Goal: Task Accomplishment & Management: Manage account settings

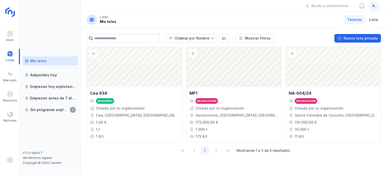
click at [12, 13] on img at bounding box center [10, 12] width 13 height 13
click at [8, 35] on span at bounding box center [10, 34] width 6 height 6
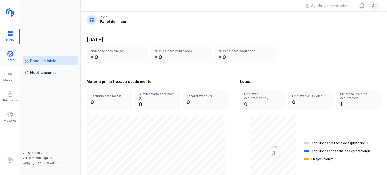
click at [16, 62] on div "Lotes" at bounding box center [10, 56] width 20 height 15
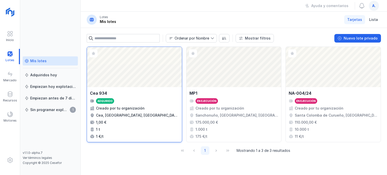
click at [138, 106] on div "Creado por tu organización" at bounding box center [120, 108] width 49 height 5
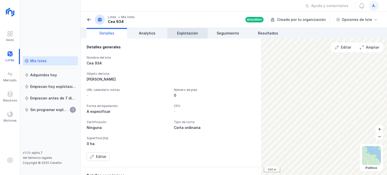
click at [194, 31] on span "Explotación" at bounding box center [187, 33] width 21 height 5
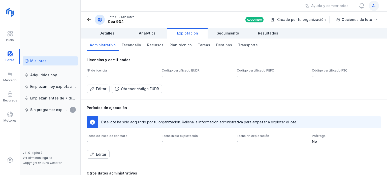
drag, startPoint x: 39, startPoint y: 7, endPoint x: 62, endPoint y: 14, distance: 23.3
click at [40, 7] on div "Mis lotes Adquiridos [DATE] Empiezan [DATE] explotación Empiezan antes de 7 día…" at bounding box center [50, 87] width 61 height 175
click at [86, 8] on div "Ayuda y comentarios a." at bounding box center [234, 6] width 307 height 12
drag, startPoint x: 86, startPoint y: 6, endPoint x: 85, endPoint y: 31, distance: 24.7
click at [85, 31] on div "Lotes Mis lotes Ayuda y comentarios a. Lotes Mis lotes Cea 934 Adquirido Creado…" at bounding box center [234, 87] width 307 height 175
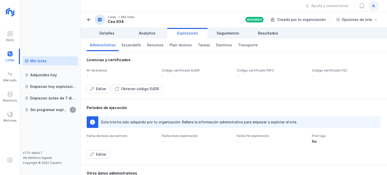
click at [313, 85] on div "Editar Obtener código EUDR" at bounding box center [234, 89] width 295 height 9
click at [213, 63] on div "Licencias y certificados Nº de licencia - Código certificado EUDR - Código cert…" at bounding box center [234, 75] width 295 height 36
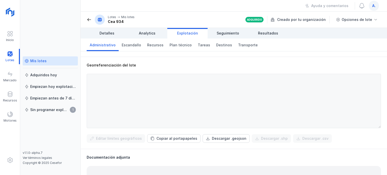
scroll to position [147, 0]
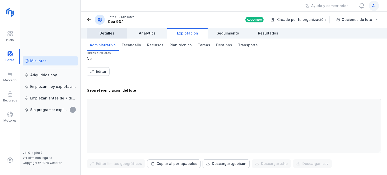
click at [115, 34] on link "Detalles" at bounding box center [107, 33] width 40 height 11
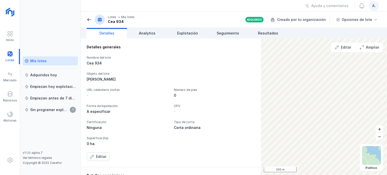
click at [214, 82] on div "Nombre del lote Cea 934 Objeto del lote Madera Rollo URL calendario visitas - N…" at bounding box center [171, 108] width 168 height 105
click at [43, 59] on div "Mis lotes" at bounding box center [38, 61] width 16 height 5
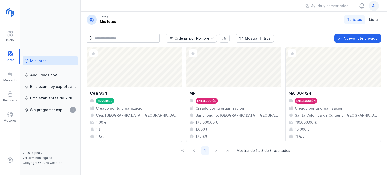
click at [133, 156] on div "1 Mostrando 1 a 3 de 3 resultados" at bounding box center [234, 150] width 295 height 17
click at [347, 38] on div "Nuevo lote privado" at bounding box center [361, 38] width 34 height 5
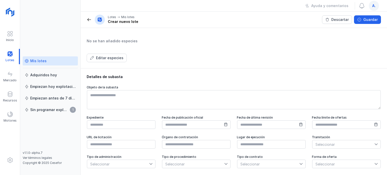
scroll to position [202, 0]
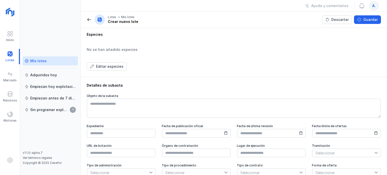
click at [215, 42] on div "Especies No se han añadido especies Editar especies" at bounding box center [234, 51] width 295 height 39
click at [89, 21] on span at bounding box center [89, 19] width 5 height 5
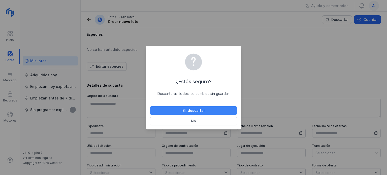
click at [188, 108] on div "Sí, descartar" at bounding box center [194, 110] width 22 height 5
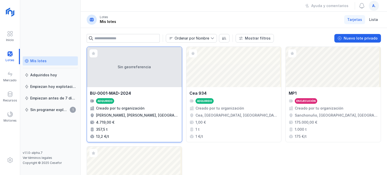
click at [129, 74] on div "Sin georreferencia" at bounding box center [134, 67] width 95 height 40
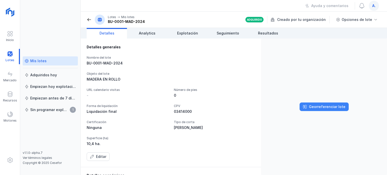
click at [319, 110] on button "Georreferenciar lote" at bounding box center [324, 107] width 49 height 9
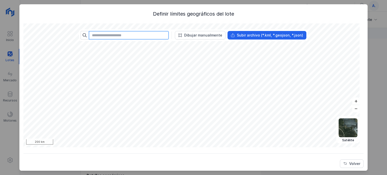
click at [127, 36] on input "text" at bounding box center [129, 35] width 80 height 9
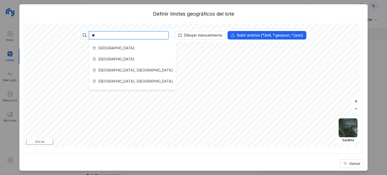
type input "*"
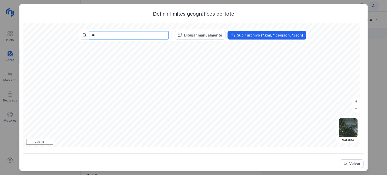
type input "*"
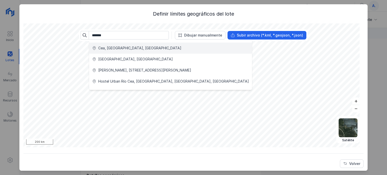
click at [120, 49] on div "Cea, [GEOGRAPHIC_DATA], [GEOGRAPHIC_DATA]" at bounding box center [139, 48] width 83 height 5
type input "**********"
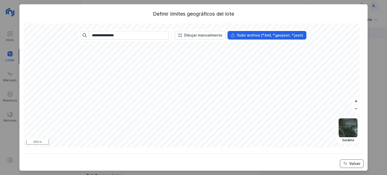
click at [357, 165] on button "Volver" at bounding box center [352, 164] width 24 height 9
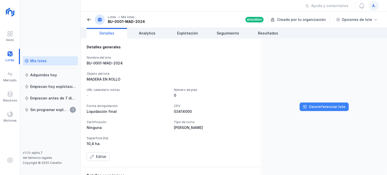
click at [323, 107] on div "Georreferenciar lote" at bounding box center [327, 106] width 37 height 5
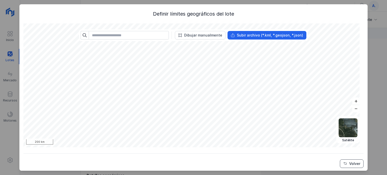
click at [353, 163] on div "Volver" at bounding box center [355, 163] width 11 height 5
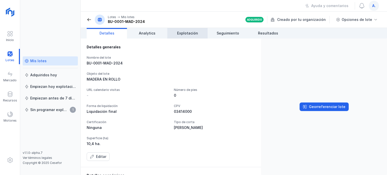
click at [188, 31] on span "Explotación" at bounding box center [187, 33] width 21 height 5
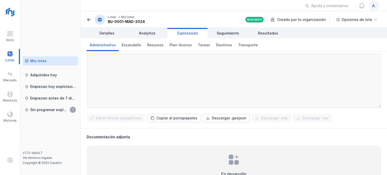
scroll to position [172, 0]
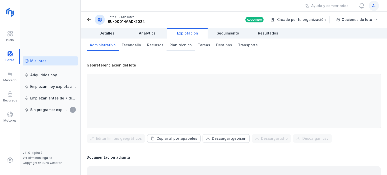
click at [175, 47] on span "Plan técnico" at bounding box center [181, 45] width 22 height 5
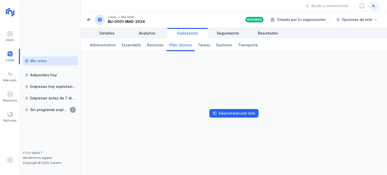
click at [92, 20] on span at bounding box center [89, 19] width 5 height 5
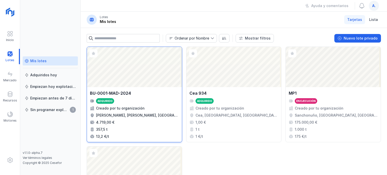
click at [143, 119] on div "BU-0001-MAD-2024 Adquirido Creado por tu organización [PERSON_NAME], [PERSON_NA…" at bounding box center [134, 114] width 89 height 49
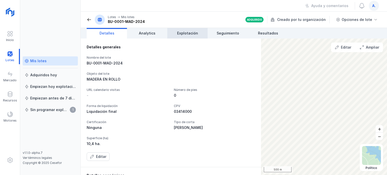
click at [188, 31] on span "Explotación" at bounding box center [187, 33] width 21 height 5
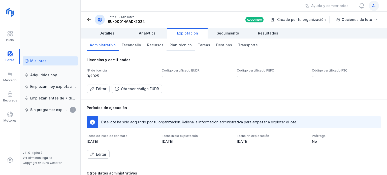
click at [180, 45] on span "Plan técnico" at bounding box center [181, 45] width 22 height 5
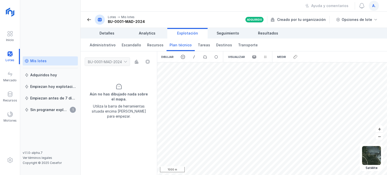
drag, startPoint x: 117, startPoint y: 144, endPoint x: 115, endPoint y: 129, distance: 14.8
click at [115, 129] on div "Aún no has dibujado nada sobre el mapa. Utiliza la barra de herramientas situad…" at bounding box center [119, 122] width 68 height 93
click at [121, 135] on div "Aún no has dibujado nada sobre el mapa. Utiliza la barra de herramientas situad…" at bounding box center [119, 122] width 68 height 93
click at [181, 55] on span at bounding box center [183, 57] width 5 height 5
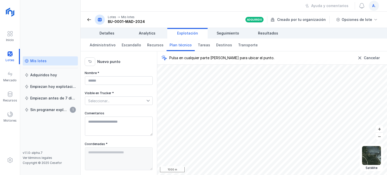
scroll to position [18, 0]
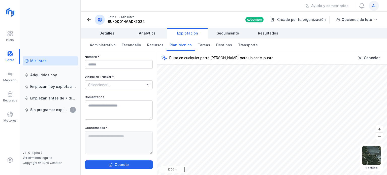
click at [91, 19] on span at bounding box center [89, 19] width 5 height 5
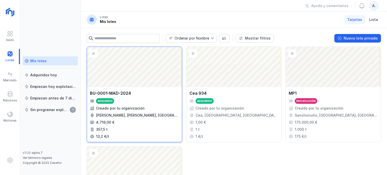
click at [126, 96] on div "BU-0001-MAD-2024" at bounding box center [110, 93] width 41 height 6
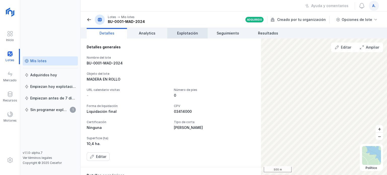
click at [193, 31] on span "Explotación" at bounding box center [187, 33] width 21 height 5
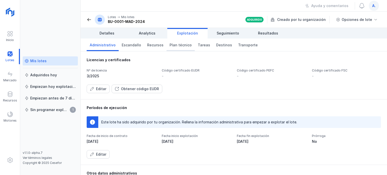
click at [174, 48] on link "Plan técnico" at bounding box center [181, 45] width 28 height 13
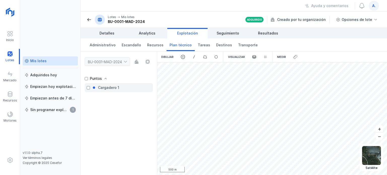
click at [103, 89] on div "Cargadero 1" at bounding box center [108, 87] width 21 height 5
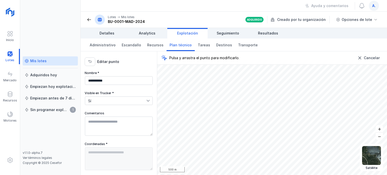
drag, startPoint x: 317, startPoint y: 40, endPoint x: 292, endPoint y: 30, distance: 27.1
click at [292, 30] on div "**********" at bounding box center [234, 101] width 307 height 147
click at [85, 20] on header "Lotes Mis lotes BU-0001-MAD-2024 Adquirido Creado por tu organización Opciones …" at bounding box center [234, 20] width 307 height 16
click at [86, 21] on header "Lotes Mis lotes BU-0001-MAD-2024 Adquirido Creado por tu organización Opciones …" at bounding box center [234, 20] width 307 height 16
click at [91, 20] on span at bounding box center [89, 19] width 5 height 5
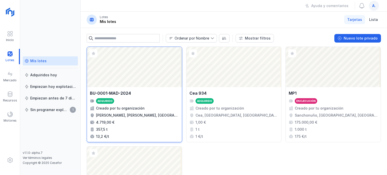
click at [132, 78] on div "Abrir lote" at bounding box center [134, 67] width 95 height 40
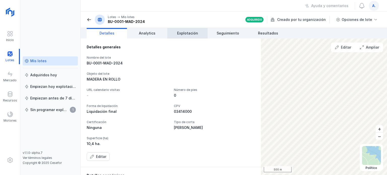
click at [189, 32] on span "Explotación" at bounding box center [187, 33] width 21 height 5
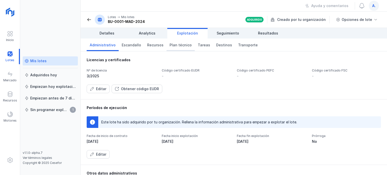
click at [176, 47] on link "Plan técnico" at bounding box center [181, 45] width 28 height 13
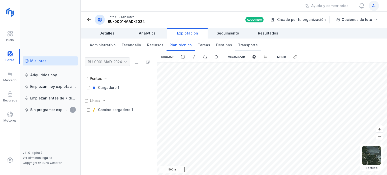
click at [242, 43] on span "Transporte" at bounding box center [248, 45] width 20 height 5
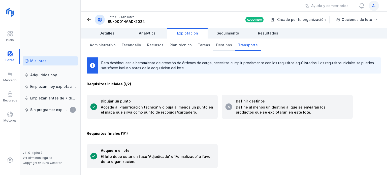
click at [221, 44] on span "Destinos" at bounding box center [224, 45] width 16 height 5
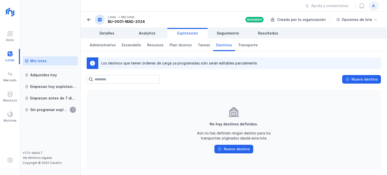
click at [142, 132] on div "No hay destinos definidos. Aún no has definido ningún destino para los transpor…" at bounding box center [234, 129] width 295 height 79
click at [87, 20] on span at bounding box center [89, 19] width 5 height 5
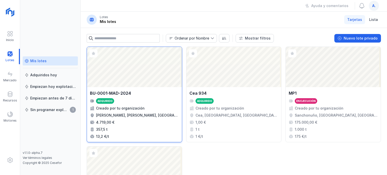
click at [138, 114] on div "[PERSON_NAME], [PERSON_NAME], [GEOGRAPHIC_DATA], [GEOGRAPHIC_DATA]" at bounding box center [137, 115] width 83 height 5
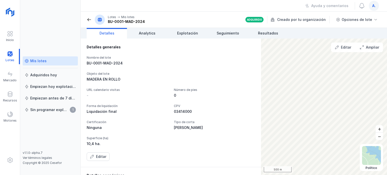
click at [250, 131] on div "URL calendario visitas - Número de pies 0 Forma de liquidación Liquidación fina…" at bounding box center [171, 117] width 168 height 59
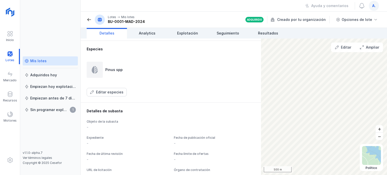
scroll to position [249, 0]
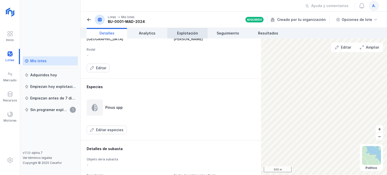
click at [190, 32] on span "Explotación" at bounding box center [187, 33] width 21 height 5
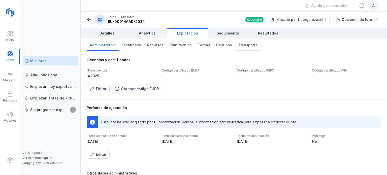
click at [239, 43] on span "Transporte" at bounding box center [248, 45] width 20 height 5
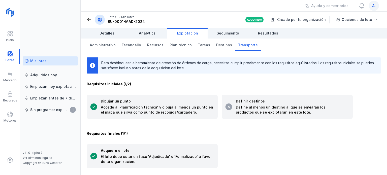
click at [239, 45] on span "Transporte" at bounding box center [248, 45] width 20 height 5
click at [113, 84] on div "Requisitos iniciales (1/2)" at bounding box center [234, 84] width 295 height 5
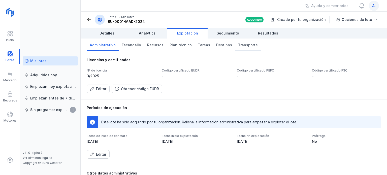
click at [236, 41] on link "Transporte" at bounding box center [248, 45] width 26 height 13
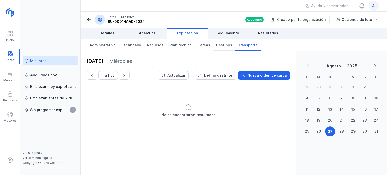
click at [216, 43] on span "Destinos" at bounding box center [224, 45] width 16 height 5
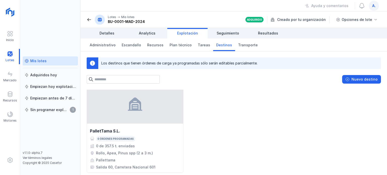
scroll to position [10, 0]
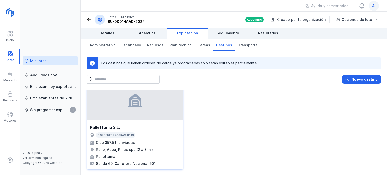
click at [144, 107] on div at bounding box center [135, 100] width 96 height 40
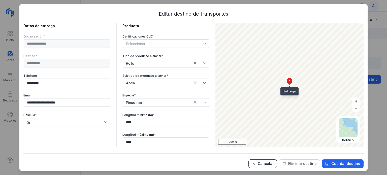
click at [262, 162] on div "Cancelar" at bounding box center [266, 163] width 16 height 5
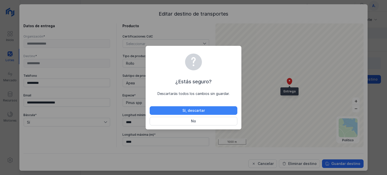
click at [190, 109] on div "Sí, descartar" at bounding box center [194, 110] width 22 height 5
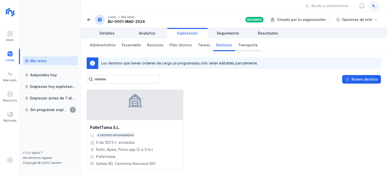
click at [238, 44] on span "Transporte" at bounding box center [248, 45] width 20 height 5
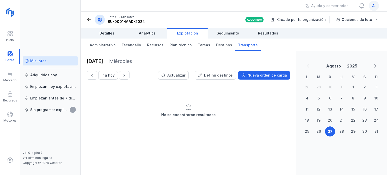
click at [89, 19] on span at bounding box center [89, 19] width 5 height 5
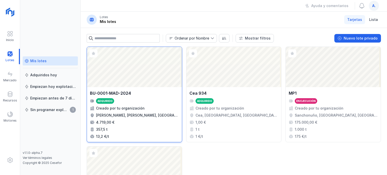
click at [146, 89] on div "BU-0001-MAD-2024 Adquirido Creado por tu organización [PERSON_NAME], [PERSON_NA…" at bounding box center [134, 114] width 95 height 55
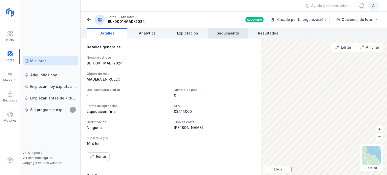
click at [223, 33] on span "Seguimiento" at bounding box center [228, 33] width 22 height 5
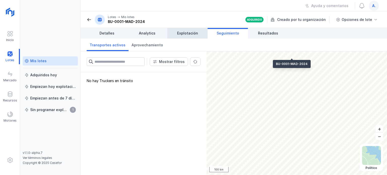
click at [182, 34] on span "Explotación" at bounding box center [187, 33] width 21 height 5
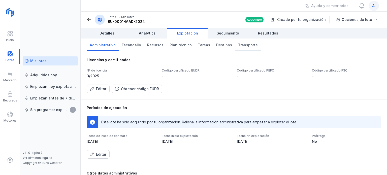
click at [236, 49] on link "Transporte" at bounding box center [248, 45] width 26 height 13
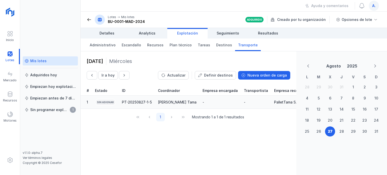
click at [111, 101] on div "Sin asignar" at bounding box center [105, 102] width 21 height 7
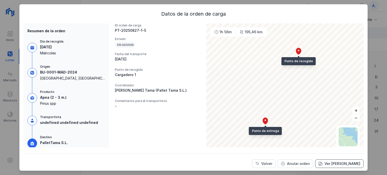
click at [325, 164] on div "Ver [PERSON_NAME]" at bounding box center [343, 163] width 36 height 5
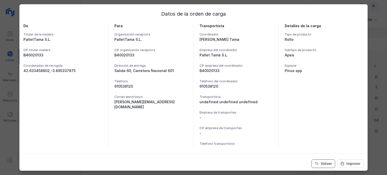
click at [321, 164] on div "Volver" at bounding box center [326, 163] width 11 height 5
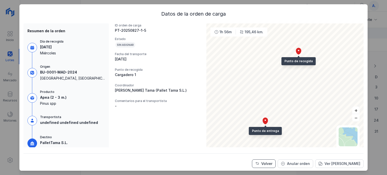
click at [271, 167] on button "Volver" at bounding box center [264, 164] width 24 height 9
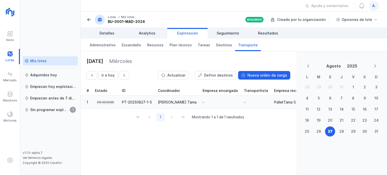
click at [159, 100] on div "[PERSON_NAME] Tama" at bounding box center [177, 102] width 39 height 5
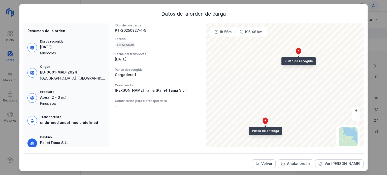
click at [185, 54] on div "Fecha del transporte" at bounding box center [157, 54] width 85 height 4
click at [349, 166] on div "Ver [PERSON_NAME]" at bounding box center [343, 163] width 36 height 5
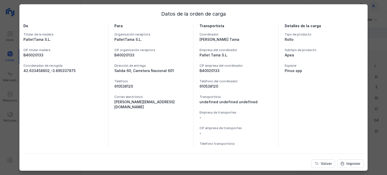
click at [2, 44] on div "Datos de la orden de carga De Titular de la madera PalletTama S.L. CIF titular …" at bounding box center [193, 87] width 387 height 175
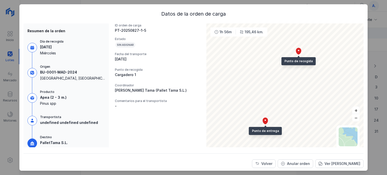
click at [258, 166] on button "Volver" at bounding box center [264, 164] width 24 height 9
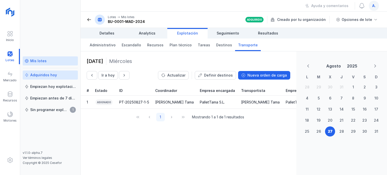
click at [42, 78] on link "Adquiridos hoy" at bounding box center [50, 75] width 55 height 9
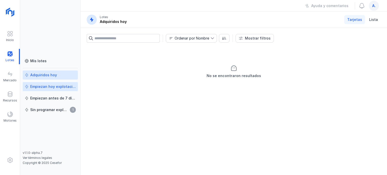
click at [45, 85] on div "Empiezan hoy explotación" at bounding box center [53, 86] width 46 height 5
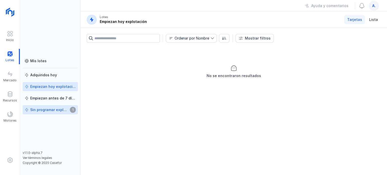
click at [54, 112] on div "Sin programar explotación" at bounding box center [49, 109] width 38 height 5
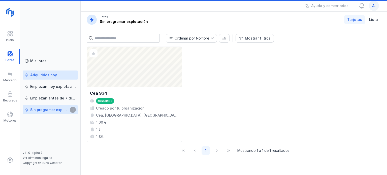
click at [41, 77] on div "Adquiridos hoy" at bounding box center [43, 75] width 27 height 5
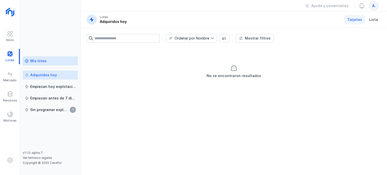
click at [40, 63] on div "Mis lotes" at bounding box center [38, 61] width 16 height 5
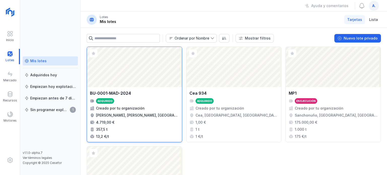
click at [146, 80] on div "Abrir lote" at bounding box center [134, 67] width 95 height 40
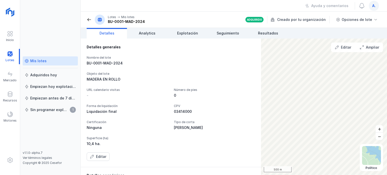
click at [226, 41] on div "Detalles generales Nombre del lote BU-0001-MAD-2024 Objeto del lote MADERA EN R…" at bounding box center [171, 103] width 181 height 129
click at [227, 34] on span "Seguimiento" at bounding box center [228, 33] width 22 height 5
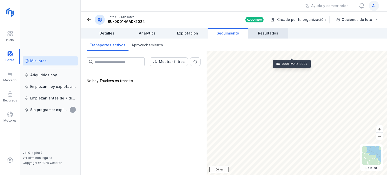
click at [264, 33] on span "Resultados" at bounding box center [268, 33] width 20 height 5
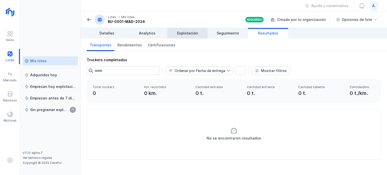
click at [197, 32] on span "Explotación" at bounding box center [187, 33] width 21 height 5
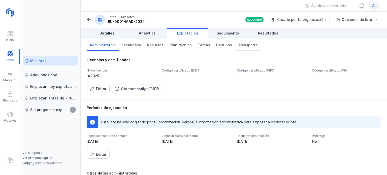
click at [242, 43] on span "Transporte" at bounding box center [248, 45] width 20 height 5
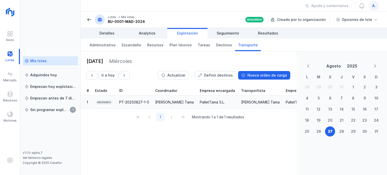
click at [125, 102] on div "PT-20250827-1-5" at bounding box center [134, 102] width 30 height 5
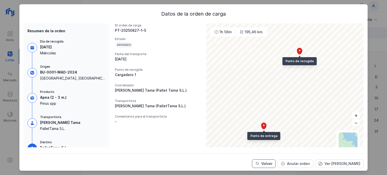
click at [268, 163] on div "Volver" at bounding box center [267, 163] width 11 height 5
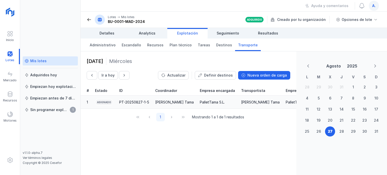
click at [112, 101] on div "Asignado" at bounding box center [104, 102] width 18 height 7
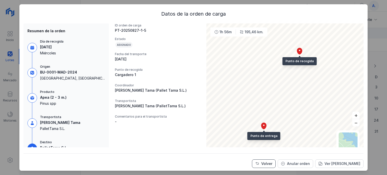
click at [257, 164] on span "Volver" at bounding box center [257, 164] width 4 height 4
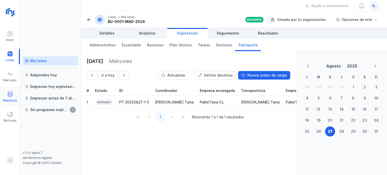
click at [12, 96] on span at bounding box center [10, 94] width 6 height 6
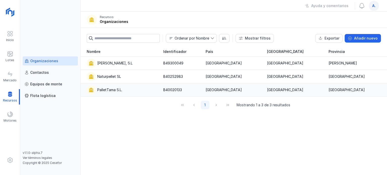
click at [102, 92] on div "PalletTama S.L." at bounding box center [109, 90] width 25 height 5
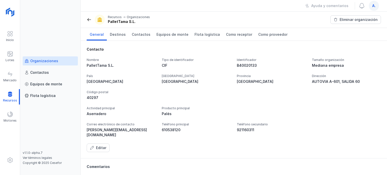
click at [104, 91] on div "Código postal" at bounding box center [121, 92] width 69 height 4
click at [44, 71] on div "Contactos" at bounding box center [39, 72] width 19 height 5
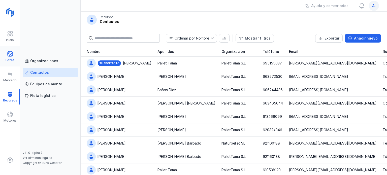
click at [12, 59] on div "Lotes" at bounding box center [10, 60] width 9 height 4
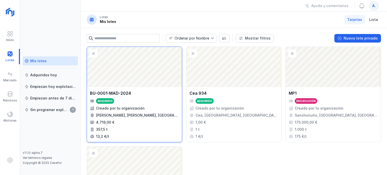
click at [123, 86] on div "Abrir lote" at bounding box center [134, 67] width 95 height 40
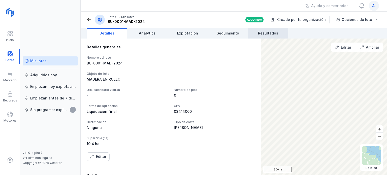
click at [272, 32] on span "Resultados" at bounding box center [268, 33] width 20 height 5
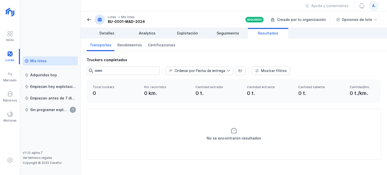
click at [307, 137] on div "No se encontraron resultados" at bounding box center [234, 134] width 294 height 50
click at [302, 163] on div "No se encontraron resultados" at bounding box center [234, 137] width 307 height 57
